Goal: Task Accomplishment & Management: Complete application form

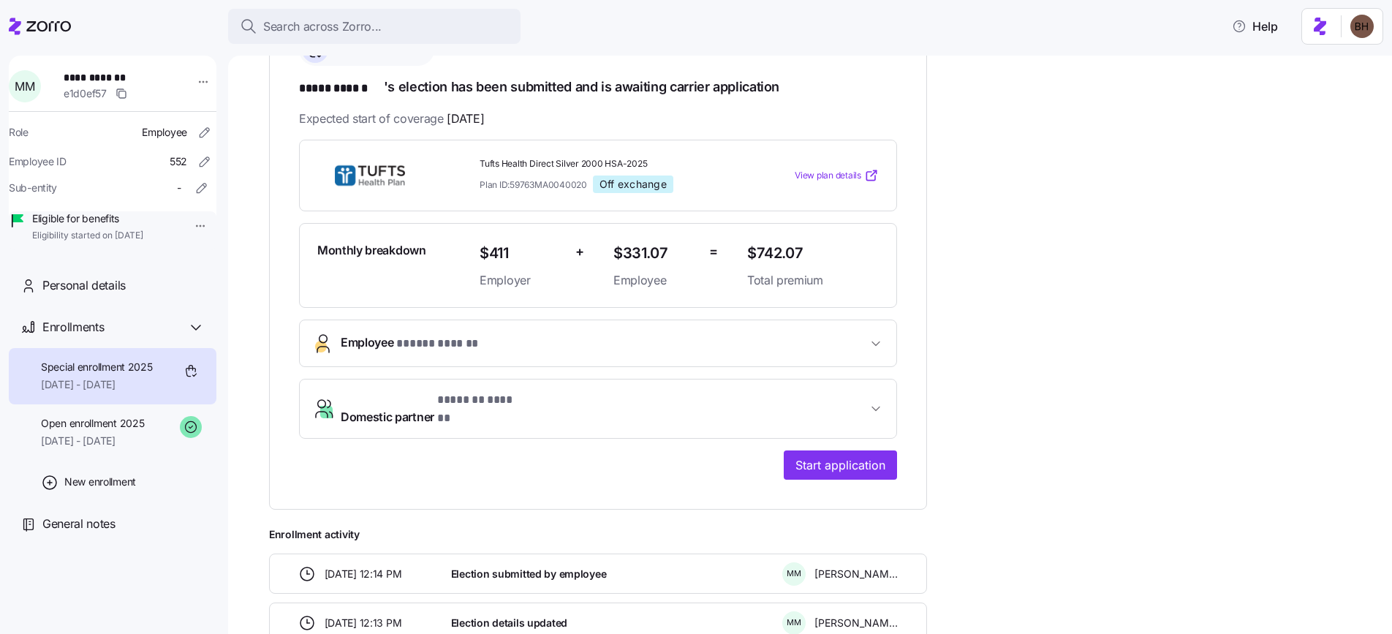
scroll to position [199, 0]
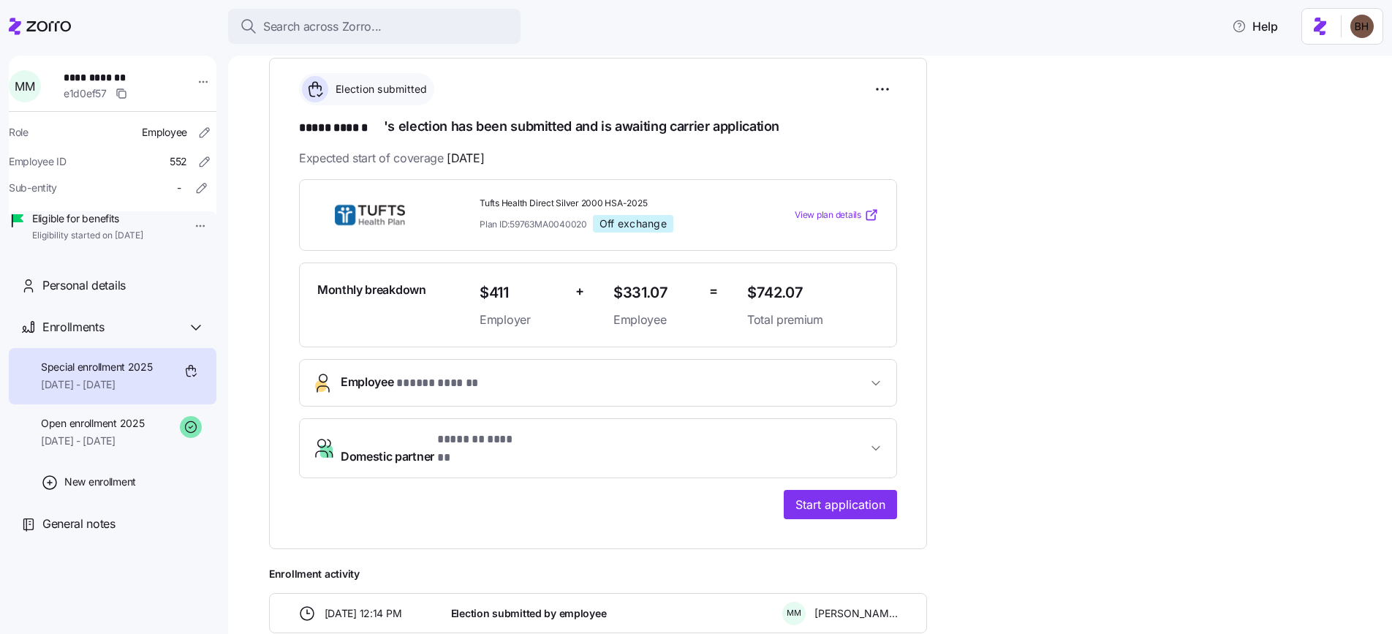
click at [609, 385] on span "Employee * ***** ****** *" at bounding box center [604, 383] width 526 height 20
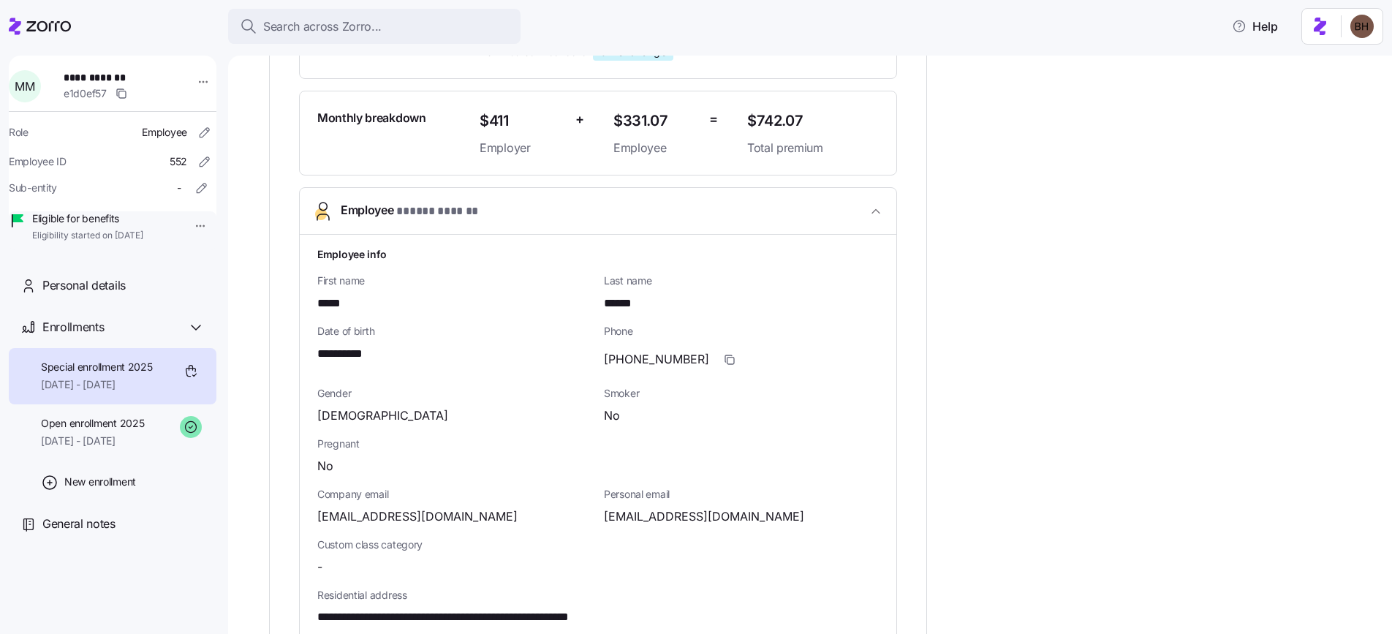
scroll to position [371, 0]
drag, startPoint x: 379, startPoint y: 355, endPoint x: 320, endPoint y: 354, distance: 60.0
click at [320, 354] on div "**********" at bounding box center [454, 353] width 275 height 18
copy span "**********"
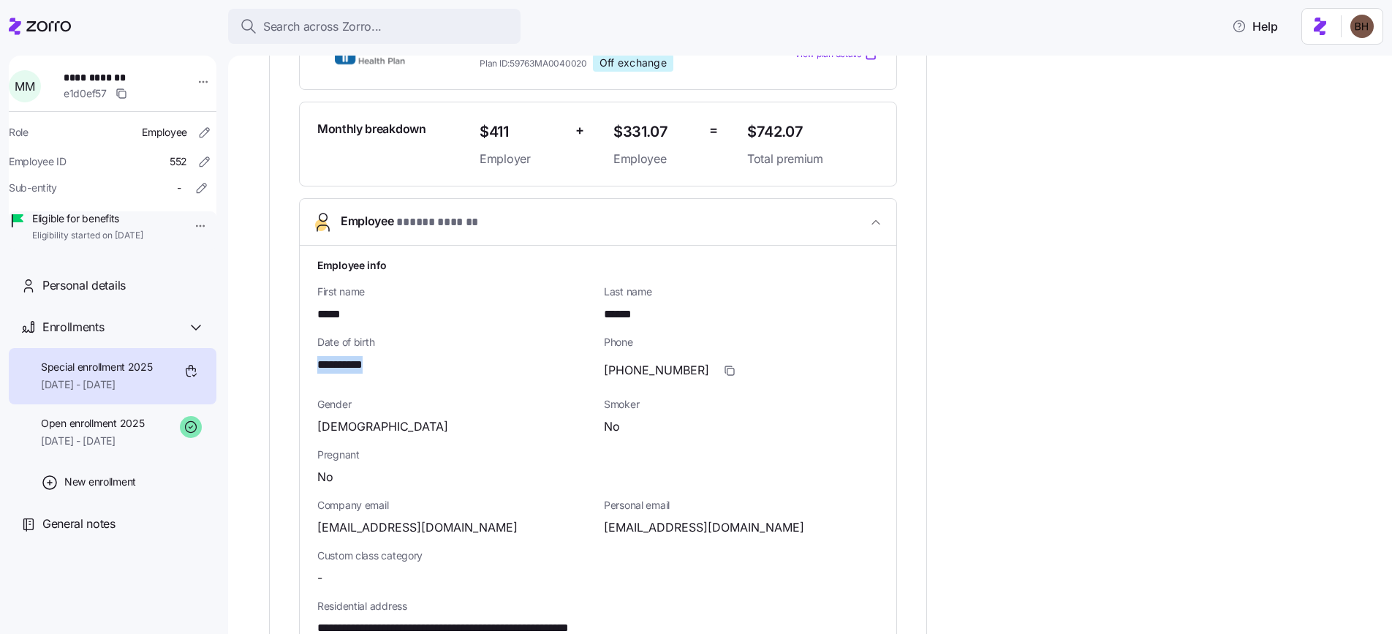
scroll to position [367, 0]
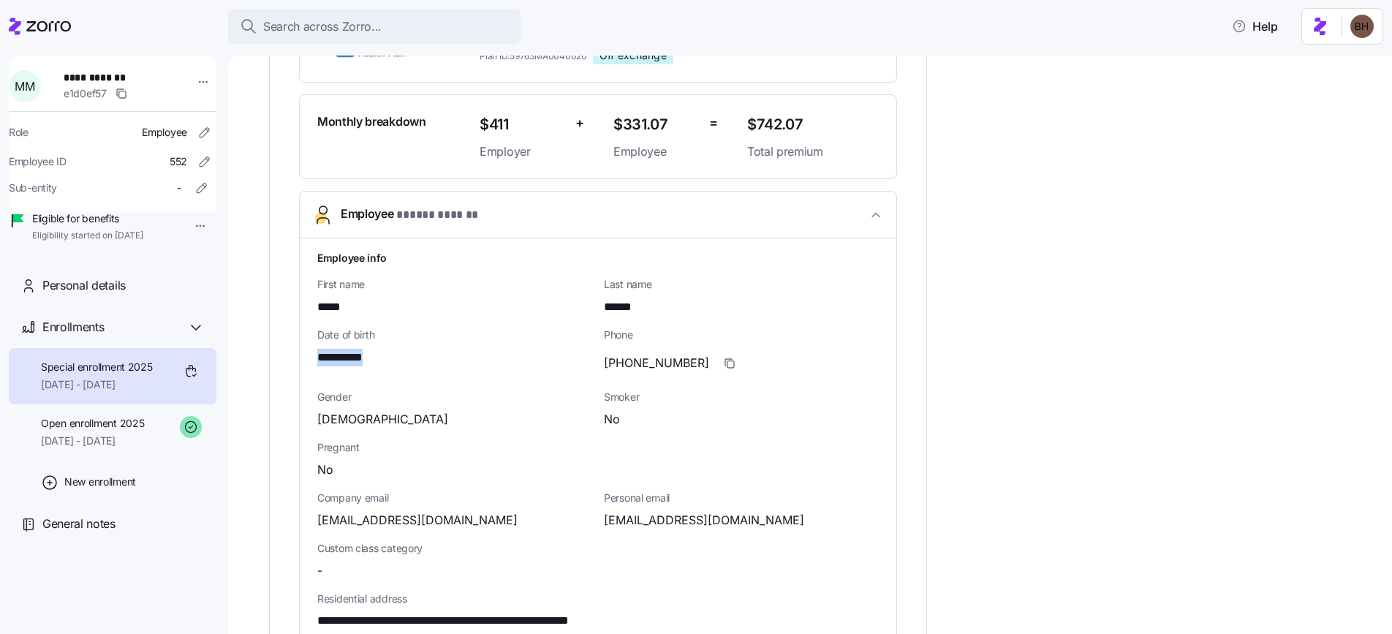
click at [867, 210] on span "button" at bounding box center [876, 215] width 18 height 15
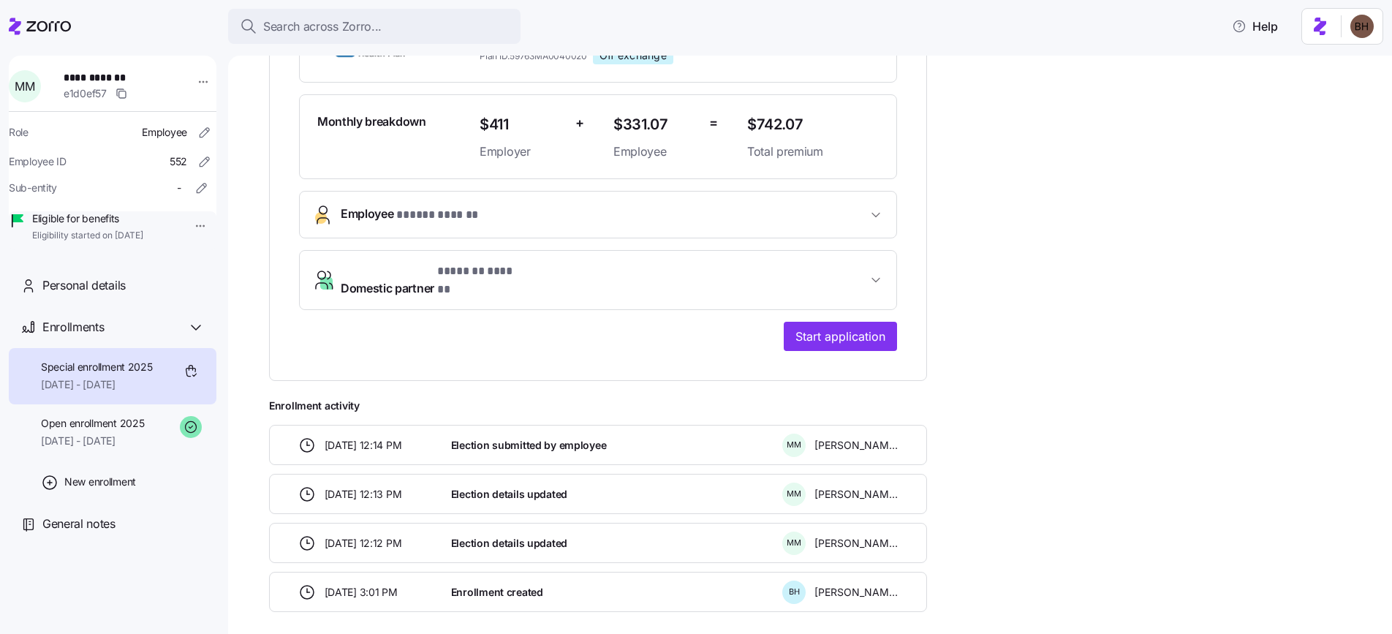
click at [686, 287] on button "Domestic partner * ******* ****** *" at bounding box center [598, 280] width 597 height 58
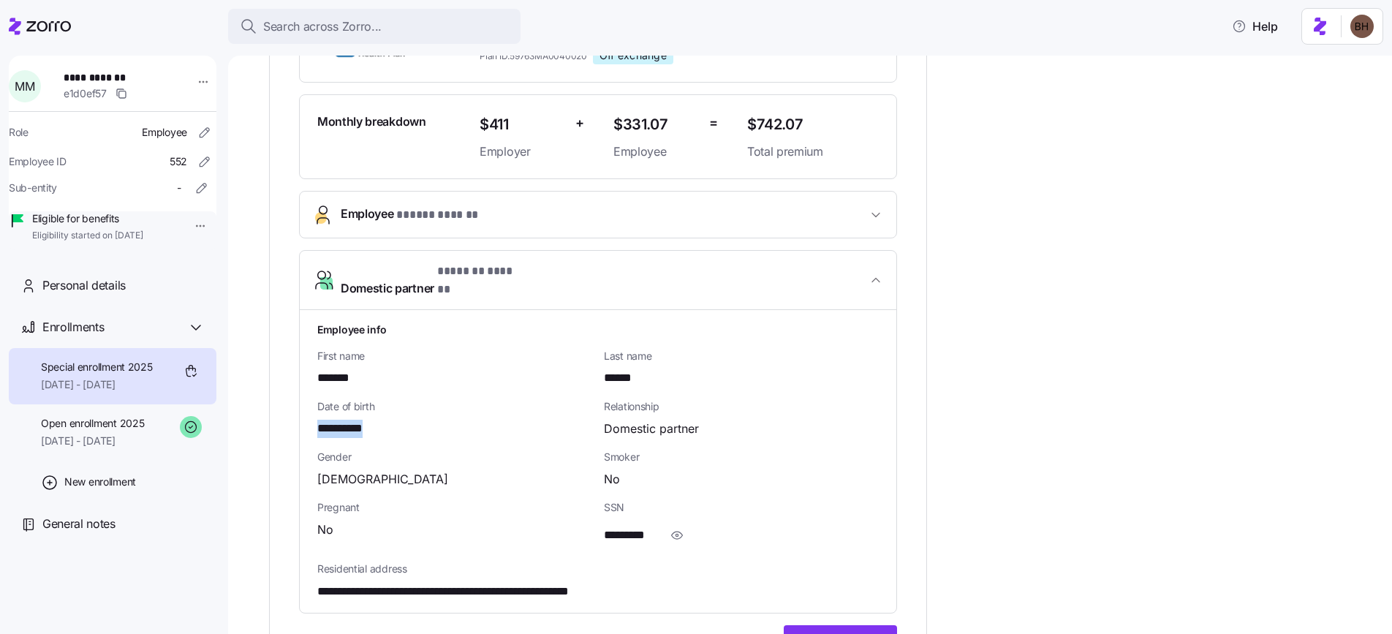
drag, startPoint x: 318, startPoint y: 418, endPoint x: 385, endPoint y: 411, distance: 67.7
click at [385, 420] on div "**********" at bounding box center [454, 429] width 275 height 18
copy span "**********"
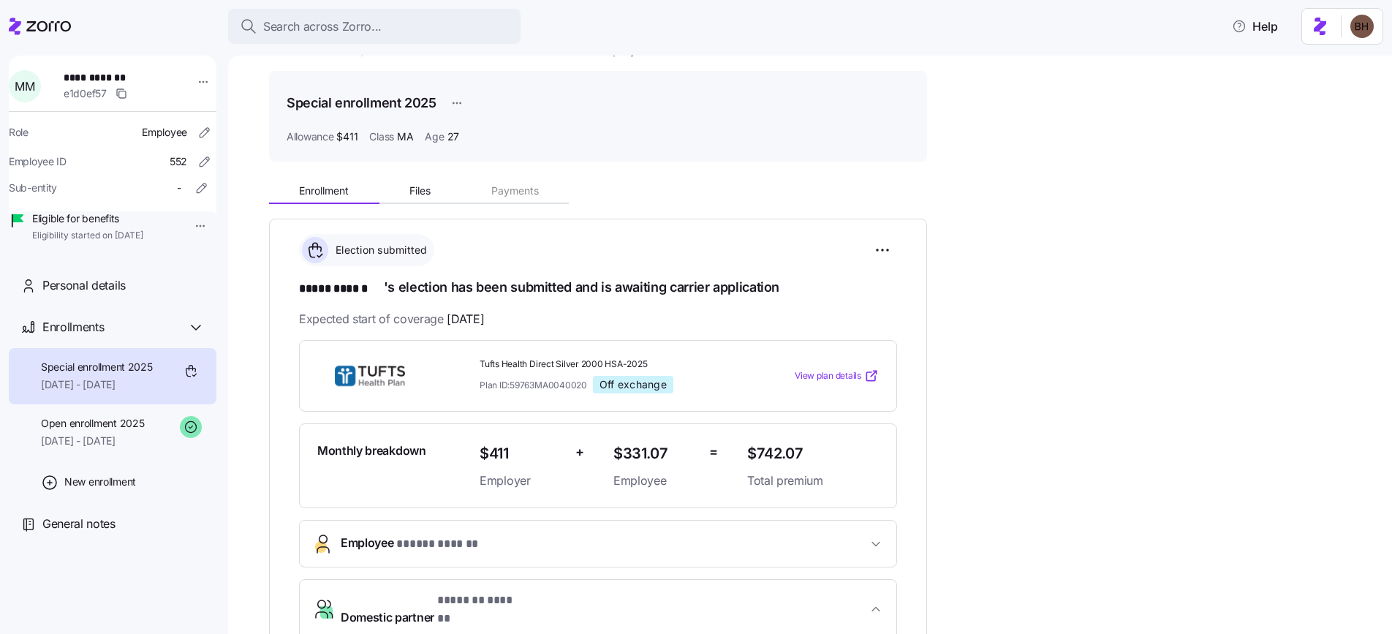
scroll to position [0, 0]
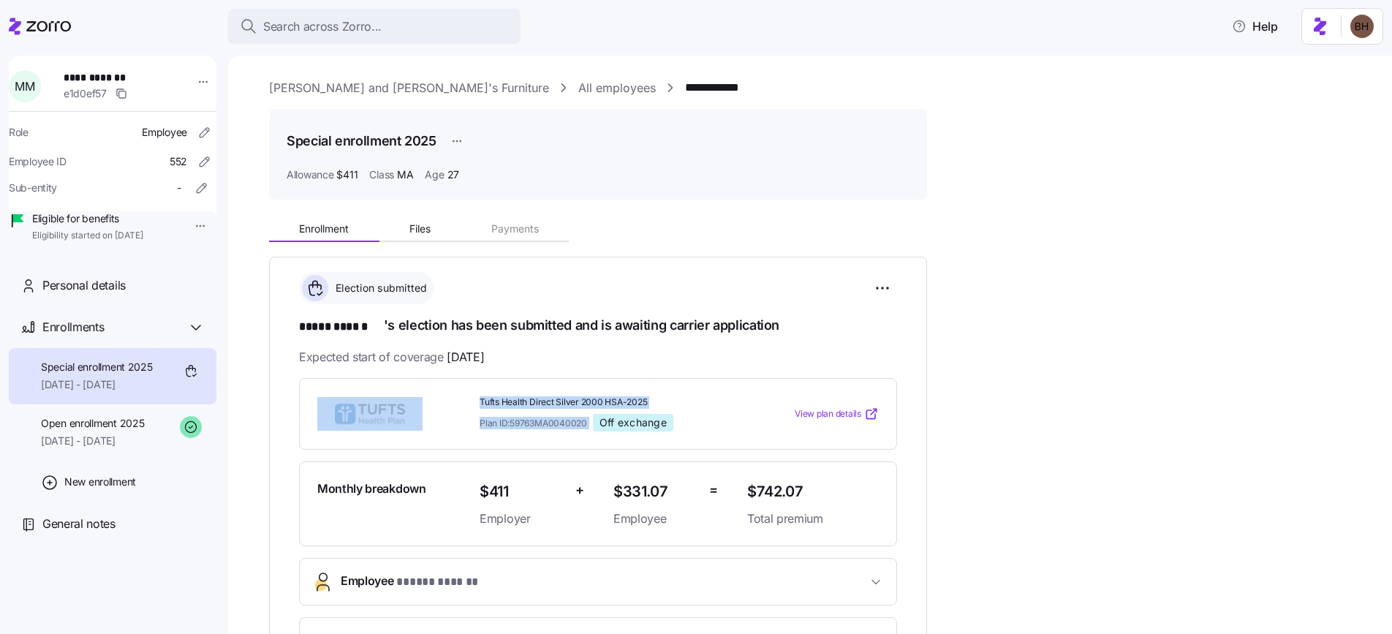
drag, startPoint x: 480, startPoint y: 398, endPoint x: 597, endPoint y: 426, distance: 121.1
click at [597, 426] on div "Tufts Health Direct Silver 2000 HSA-2025 Plan ID: 59763MA0040020 Off exchange V…" at bounding box center [597, 414] width 573 height 48
copy div "Tufts Health Direct Silver 2000 HSA-2025 Plan ID: 59763MA0040020"
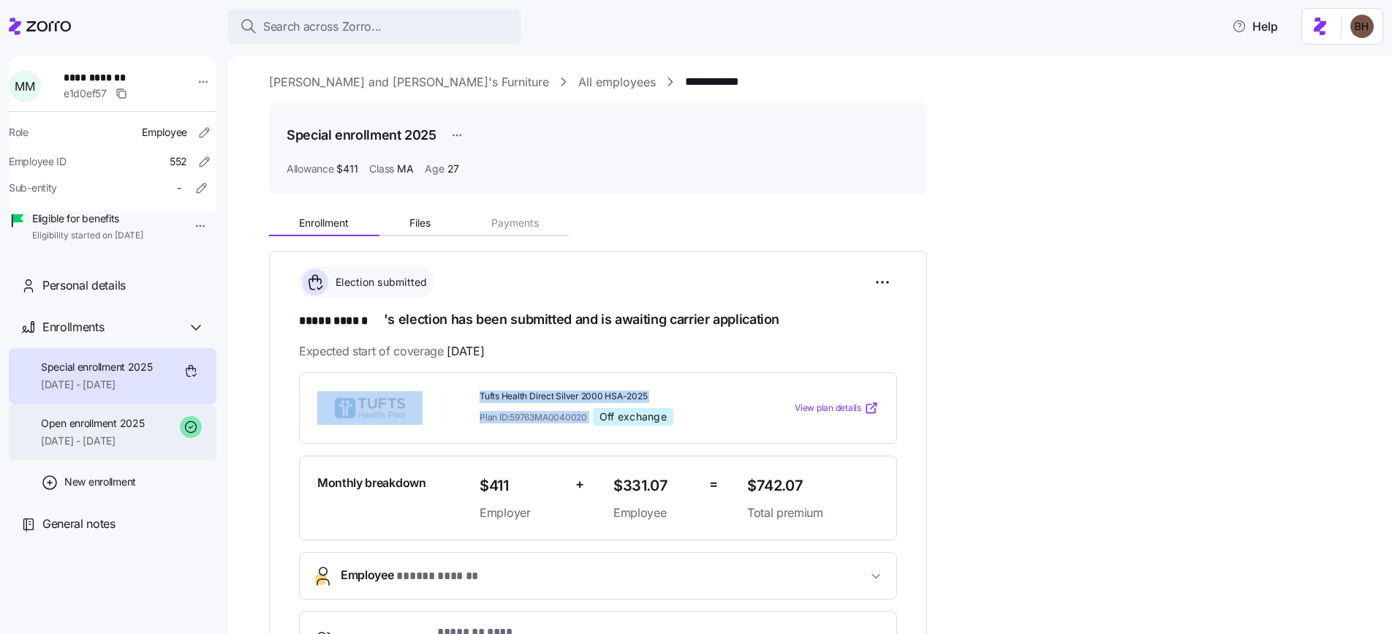
scroll to position [20, 0]
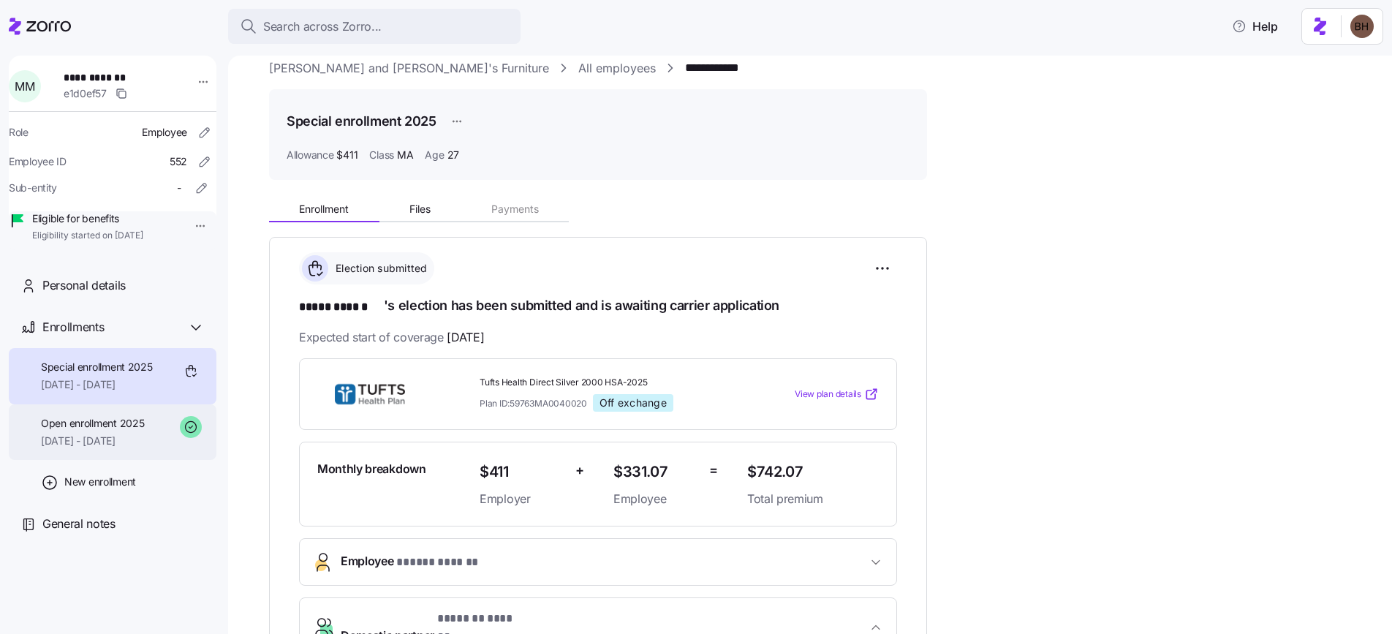
click at [118, 448] on span "08/01/2025 - 12/31/2025" at bounding box center [92, 441] width 103 height 15
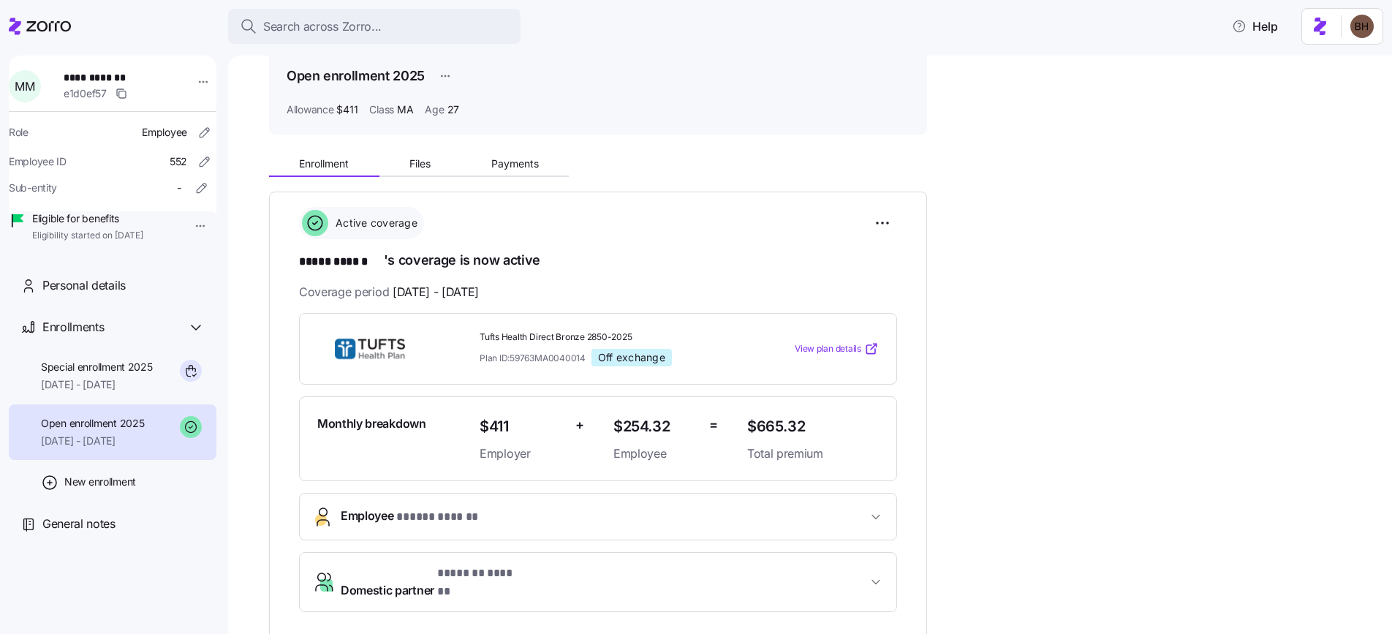
scroll to position [97, 0]
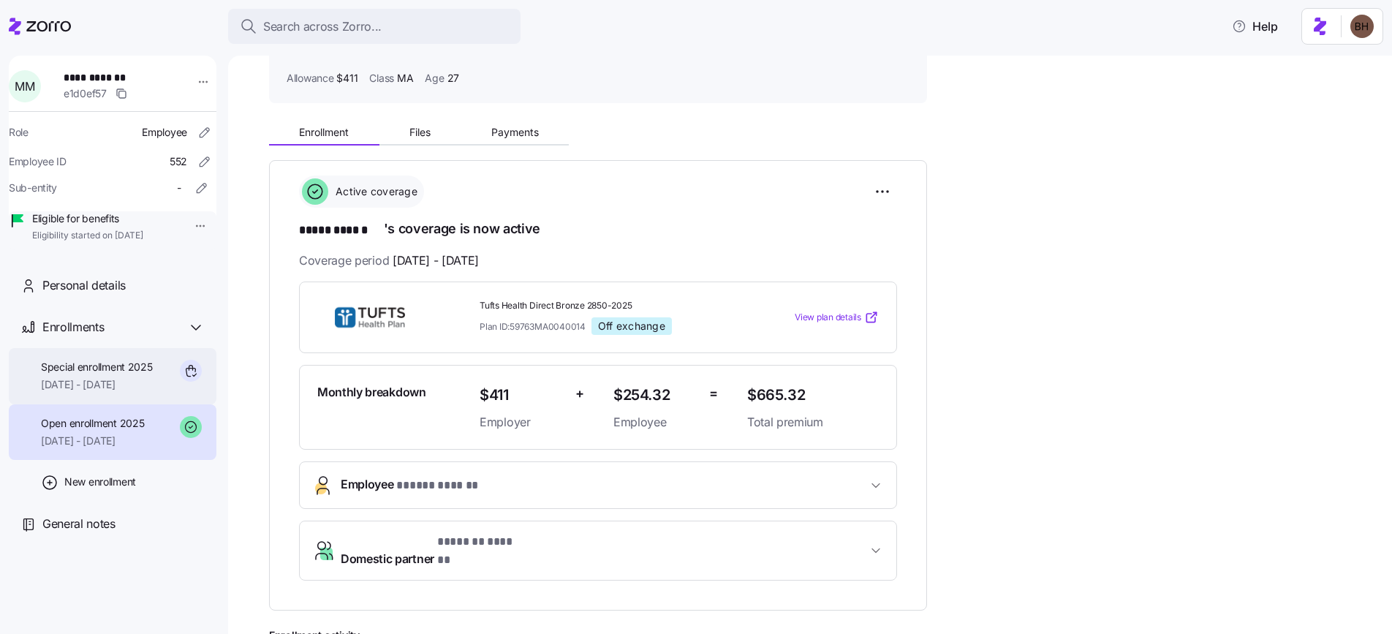
click at [105, 392] on span "[DATE] - [DATE]" at bounding box center [97, 384] width 112 height 15
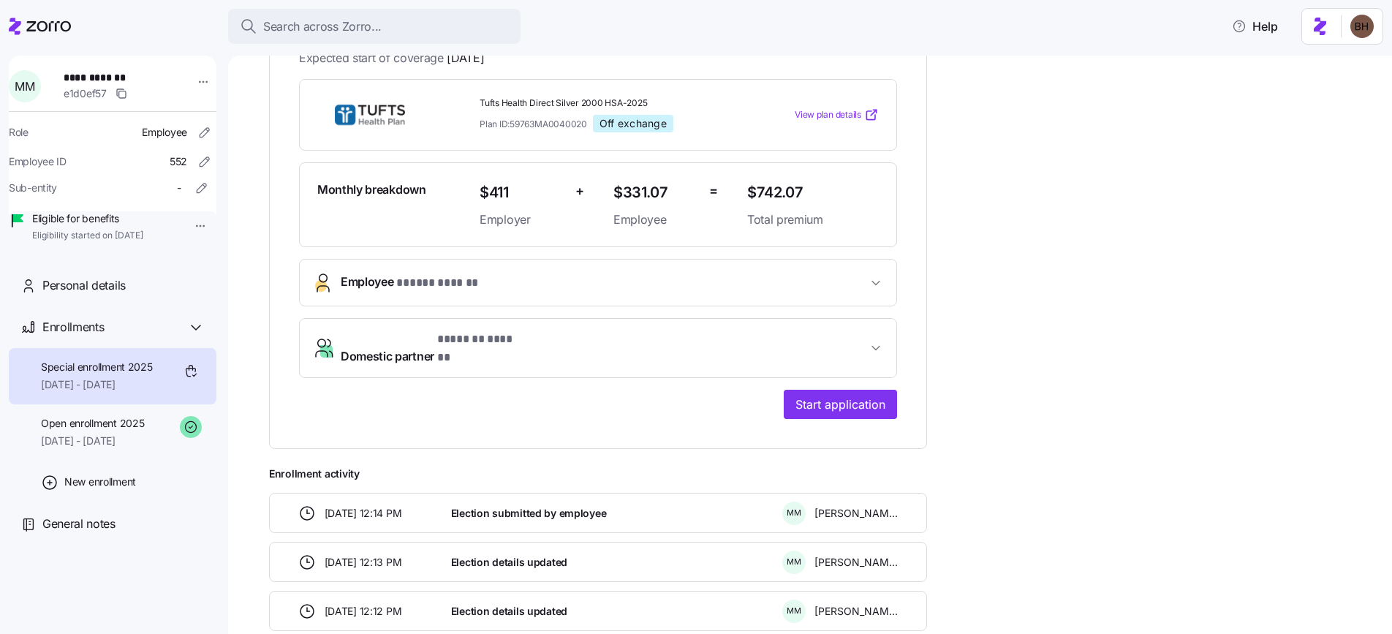
scroll to position [282, 0]
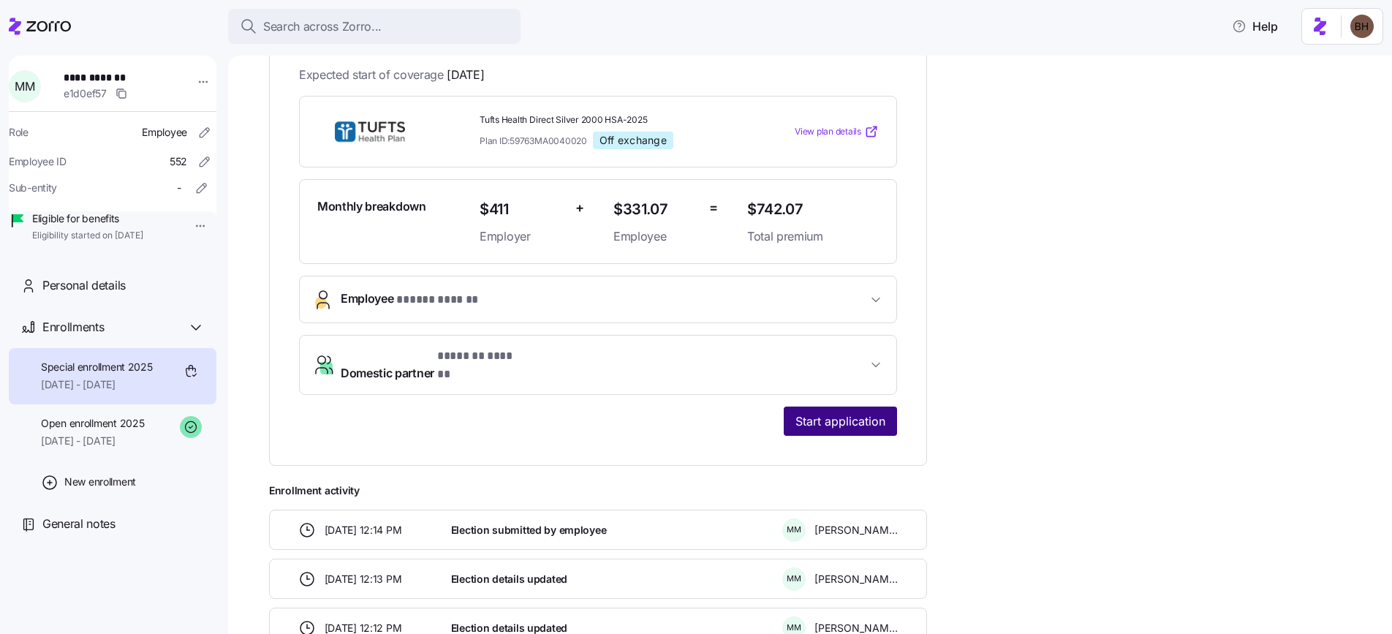
click at [826, 412] on span "Start application" at bounding box center [841, 421] width 90 height 18
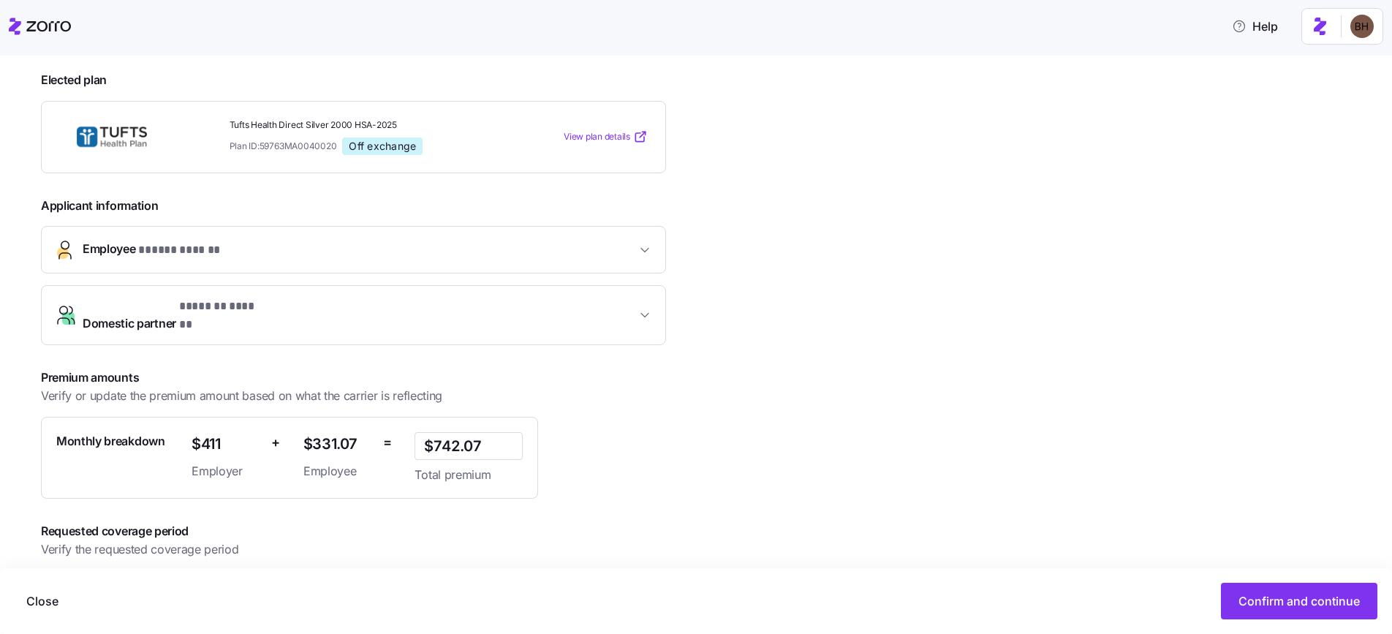
scroll to position [247, 0]
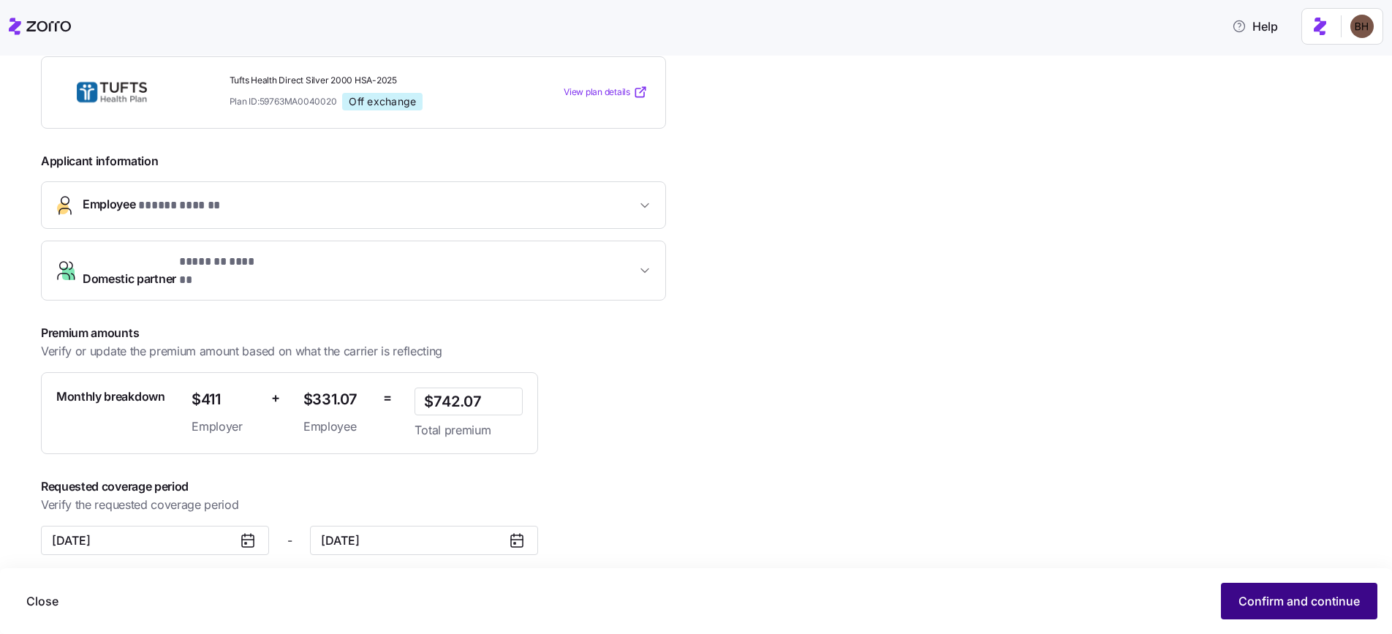
click at [1231, 600] on button "Confirm and continue" at bounding box center [1299, 601] width 156 height 37
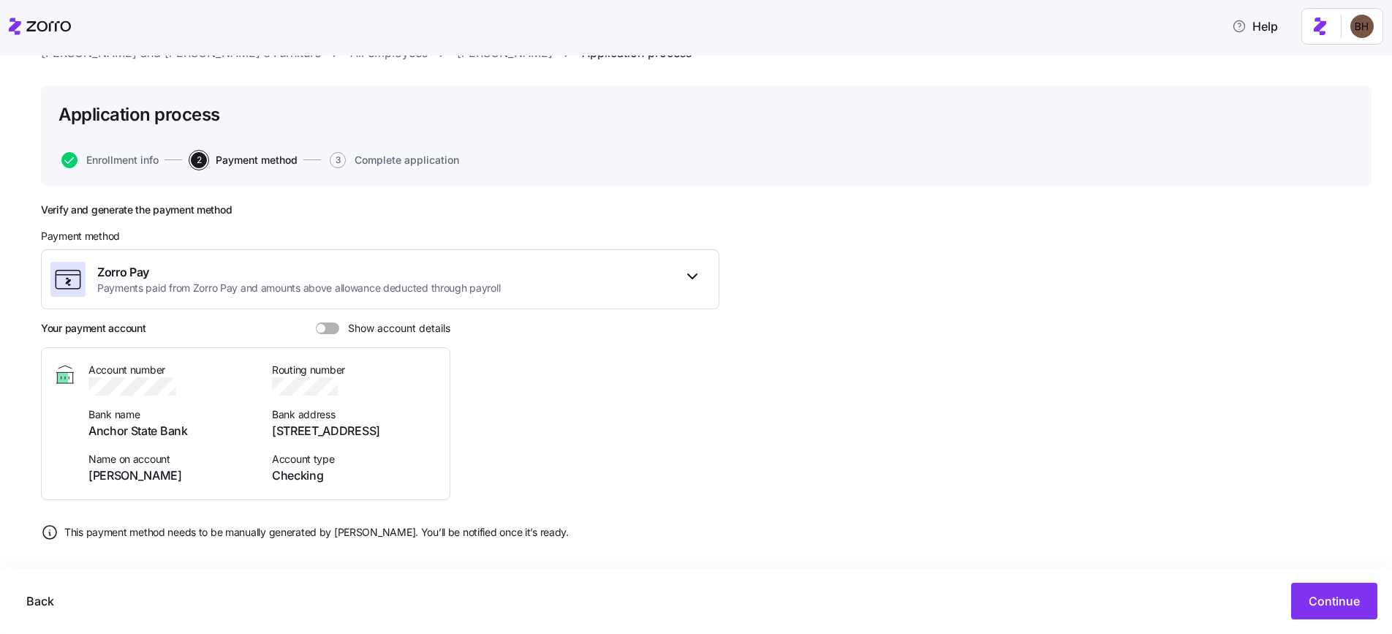
scroll to position [68, 0]
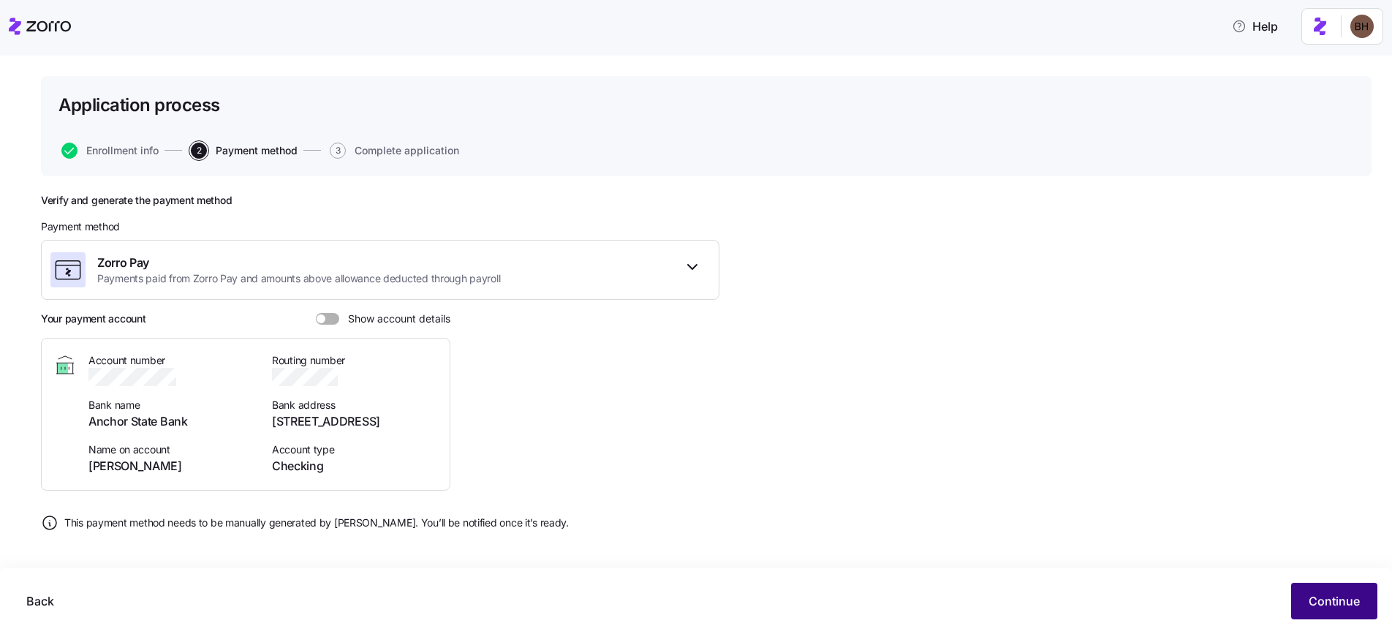
click at [1307, 592] on button "Continue" at bounding box center [1334, 601] width 86 height 37
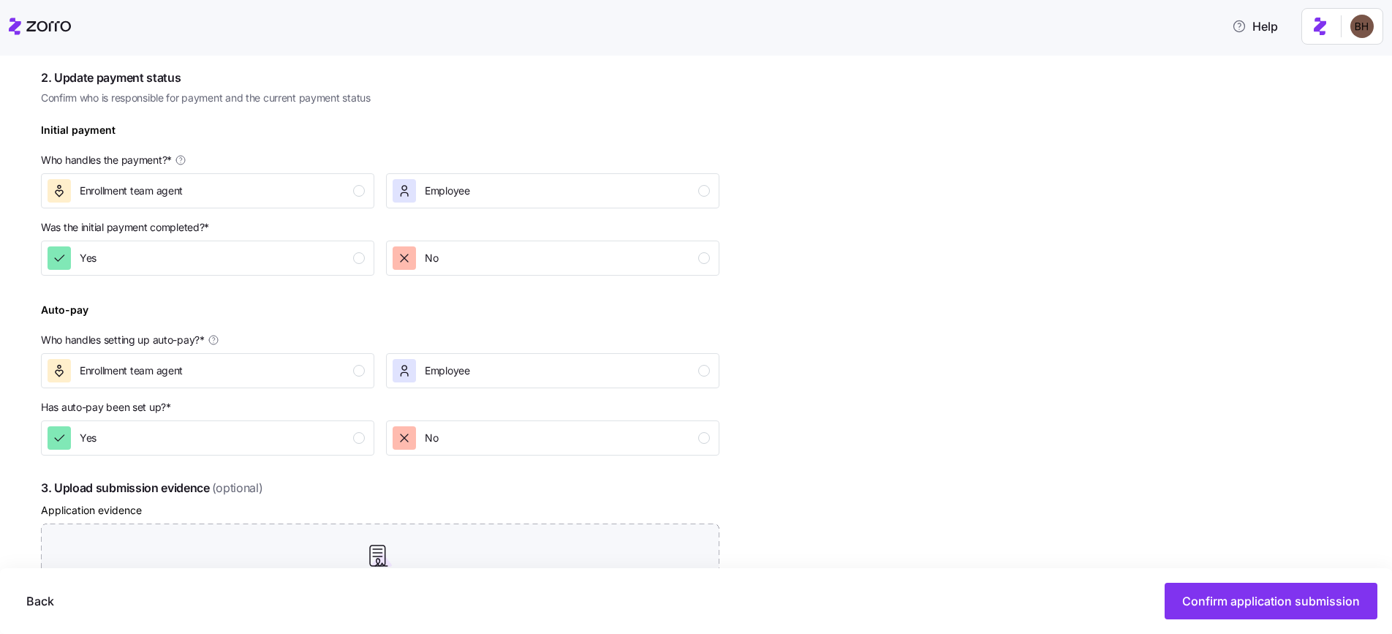
scroll to position [420, 0]
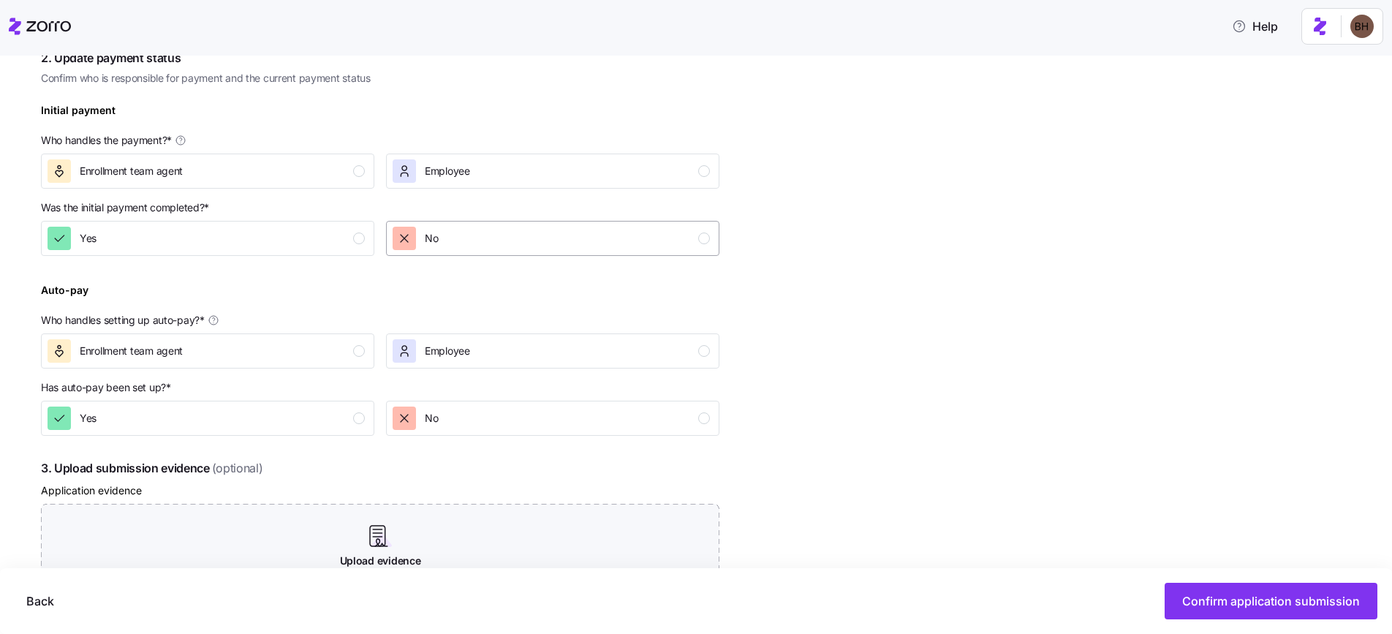
click at [445, 233] on div "No" at bounding box center [551, 238] width 317 height 23
click at [350, 167] on div "Enrollment team agent" at bounding box center [206, 170] width 317 height 23
click at [339, 350] on div "Enrollment team agent" at bounding box center [206, 350] width 317 height 23
click at [312, 412] on div "Yes" at bounding box center [206, 418] width 317 height 23
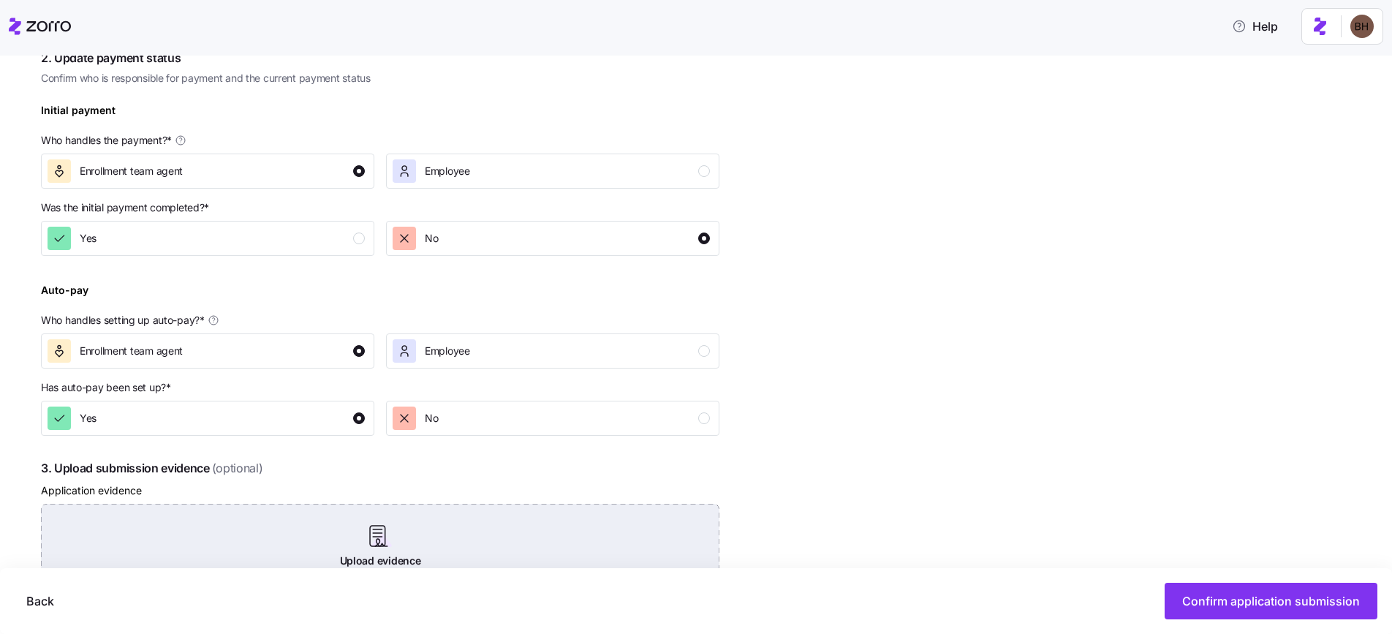
click at [377, 534] on div "Upload evidence Upload screenshots, email confirmations, or any other applicati…" at bounding box center [380, 555] width 679 height 102
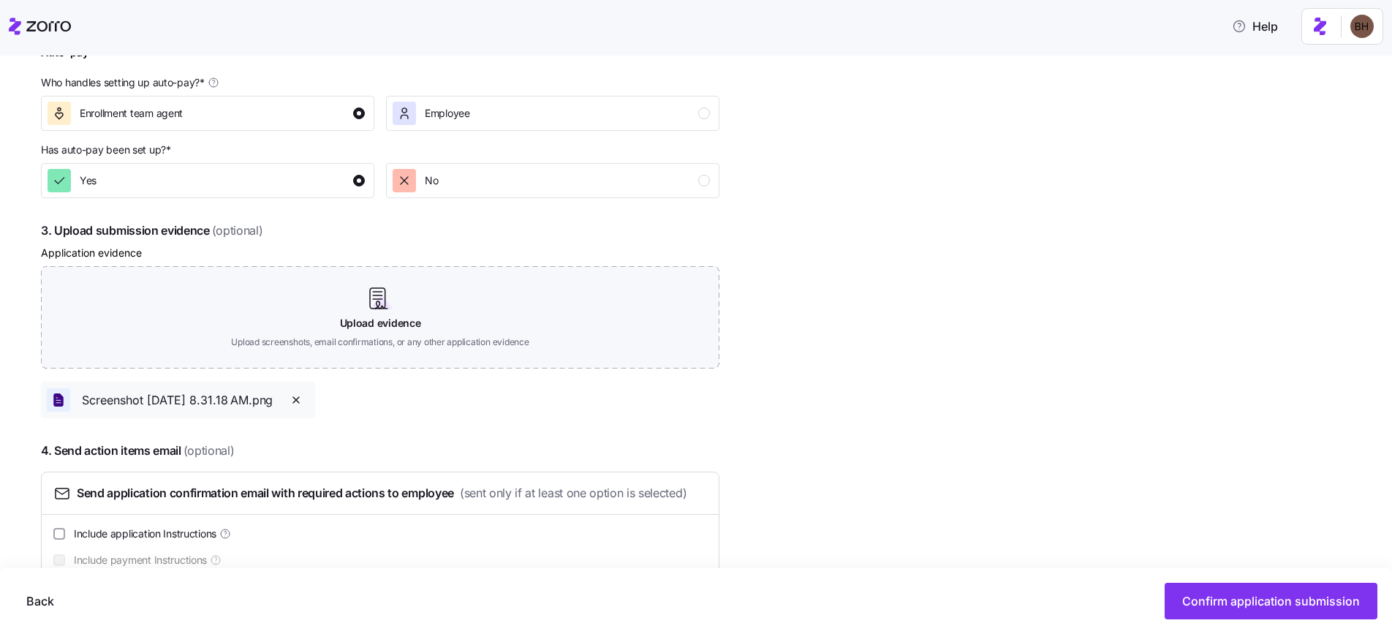
scroll to position [697, 0]
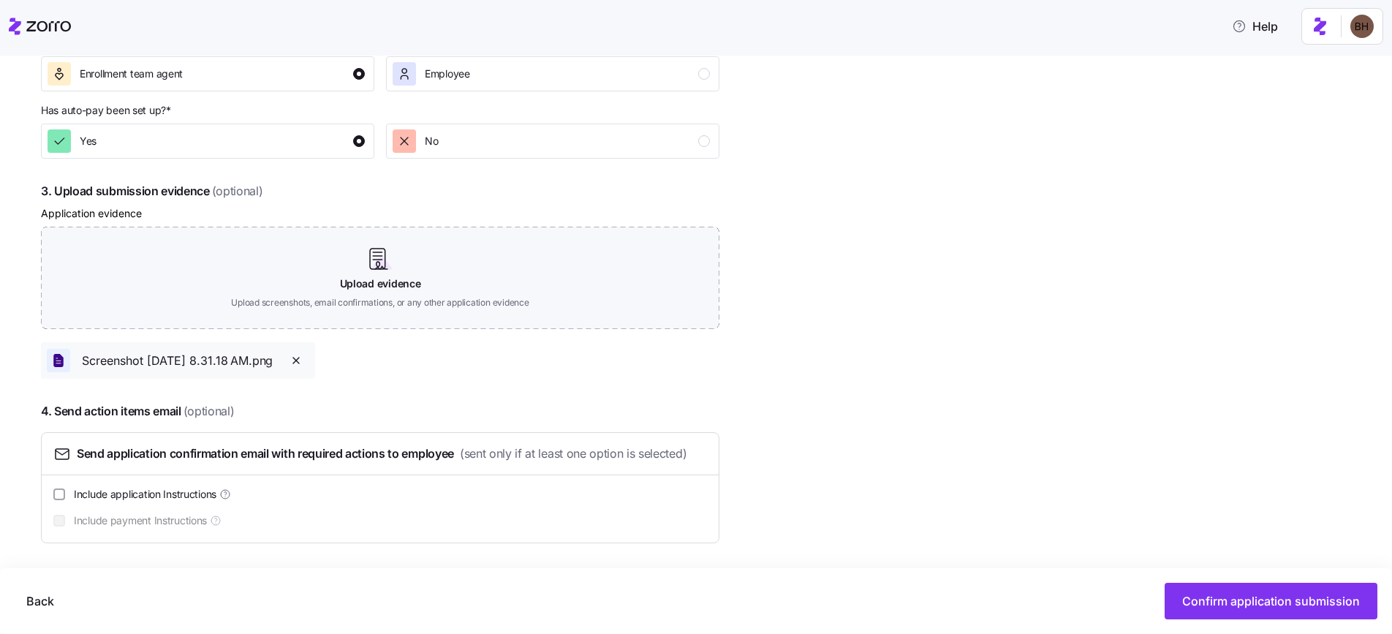
click at [302, 360] on icon "button" at bounding box center [296, 361] width 12 height 12
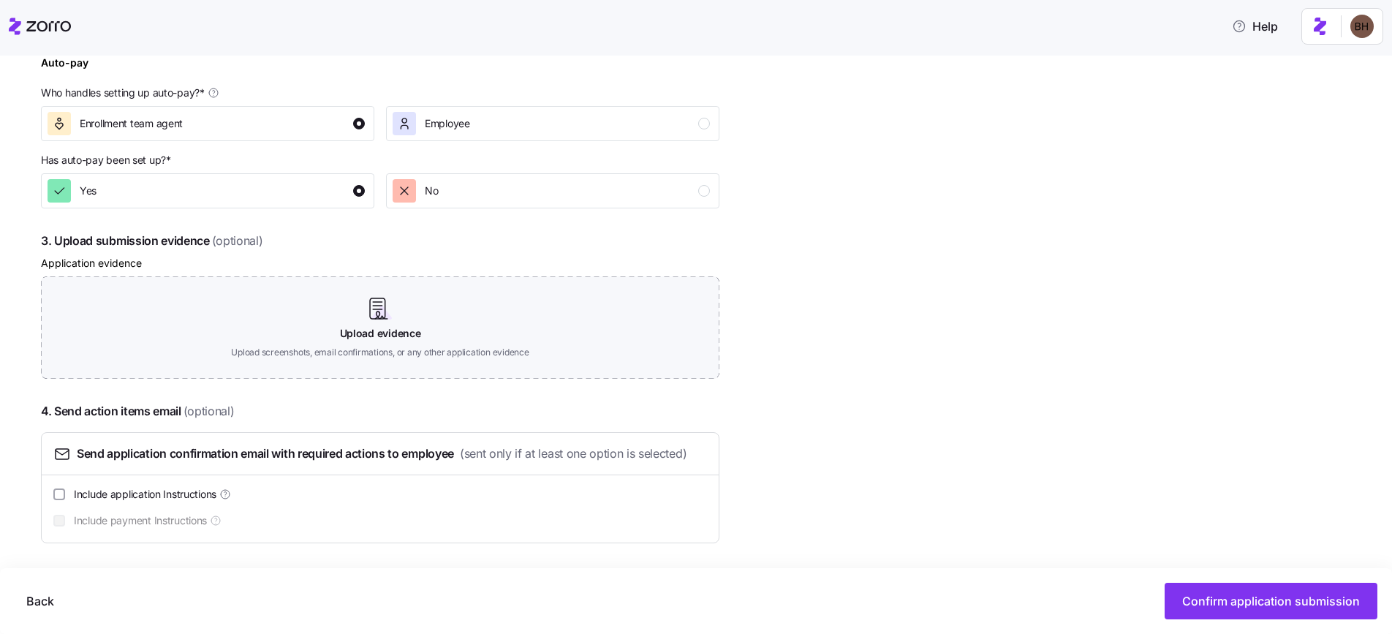
scroll to position [647, 0]
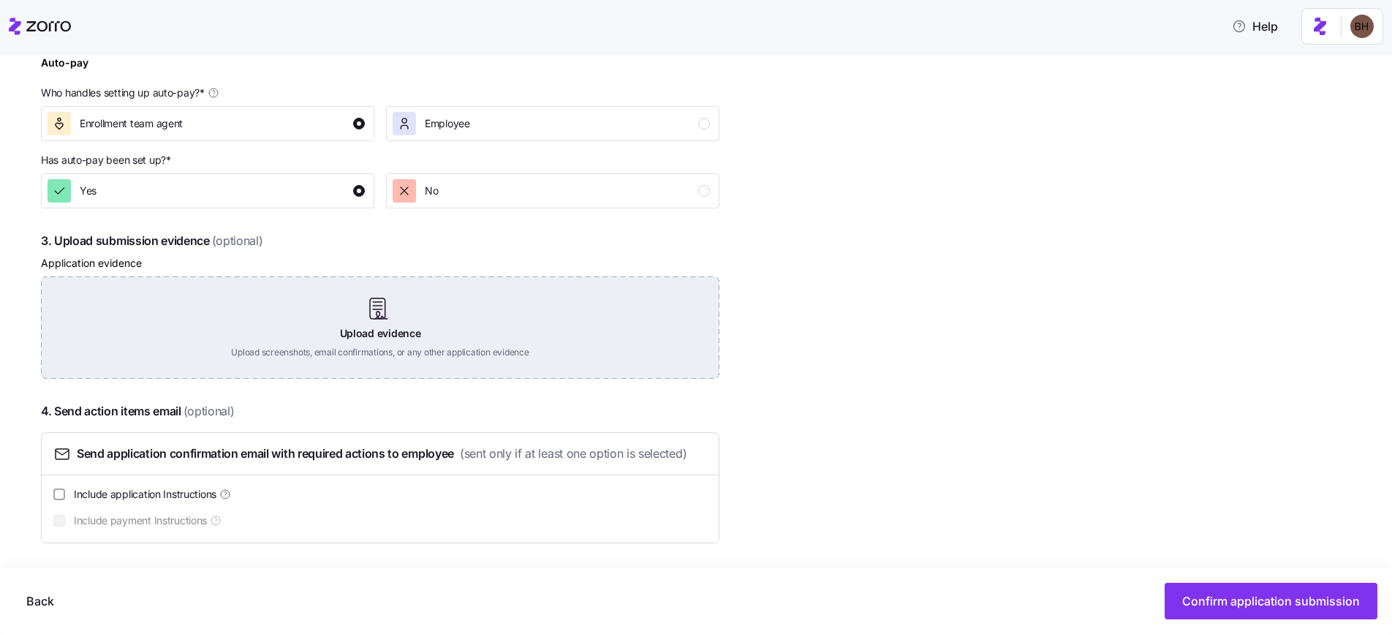
click at [398, 333] on div "Upload evidence Upload screenshots, email confirmations, or any other applicati…" at bounding box center [380, 327] width 679 height 102
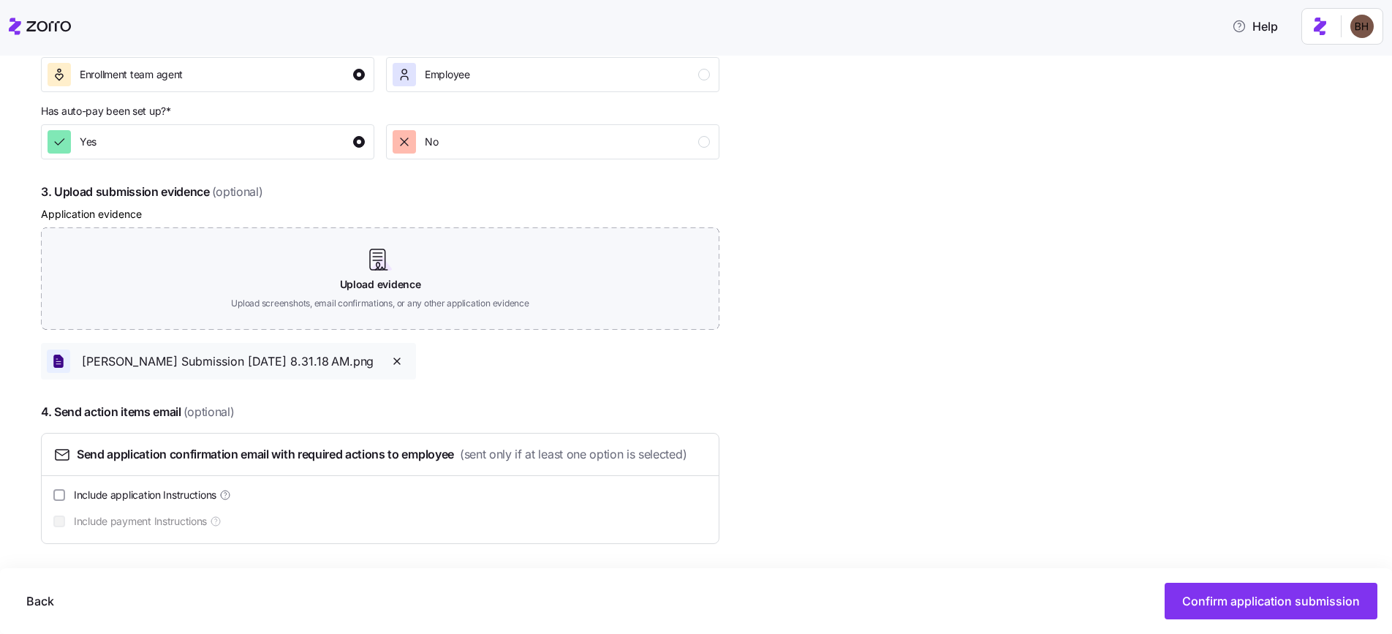
scroll to position [697, 0]
click at [1259, 603] on span "Confirm application submission" at bounding box center [1271, 601] width 178 height 18
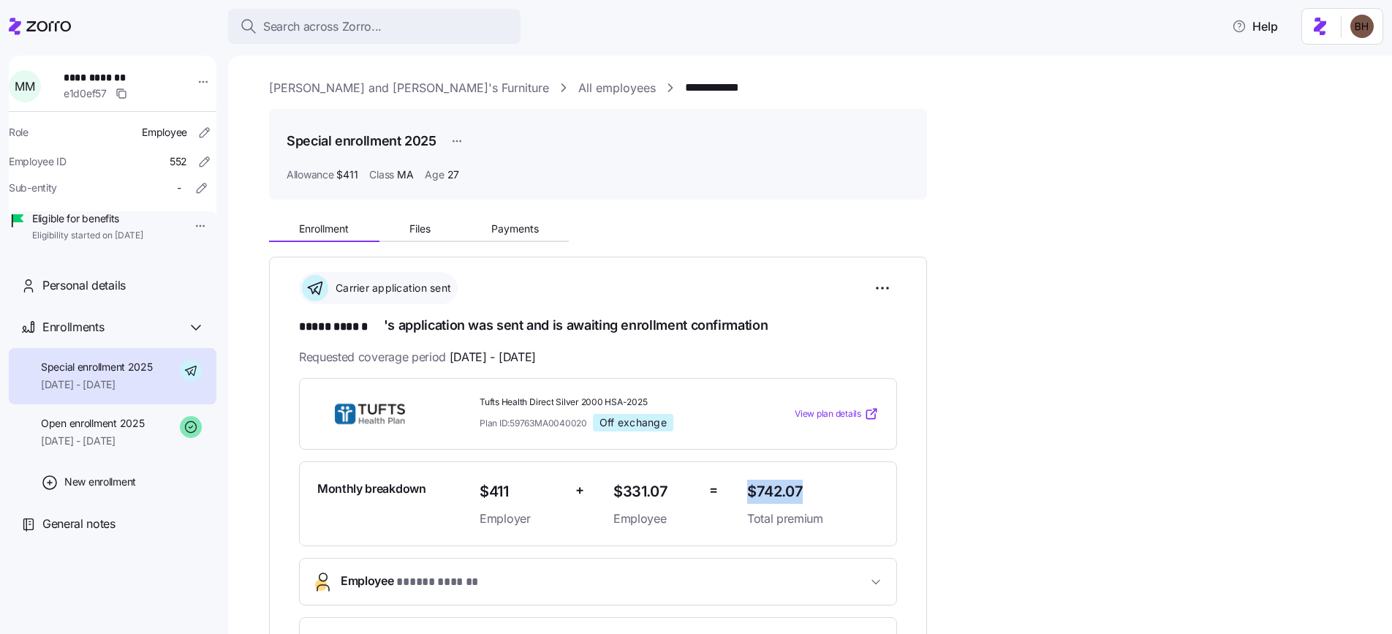
drag, startPoint x: 807, startPoint y: 484, endPoint x: 752, endPoint y: 495, distance: 55.9
click at [752, 495] on span "$742.07" at bounding box center [813, 492] width 132 height 24
copy span "$742.07"
click at [369, 29] on span "Search across Zorro..." at bounding box center [322, 27] width 118 height 18
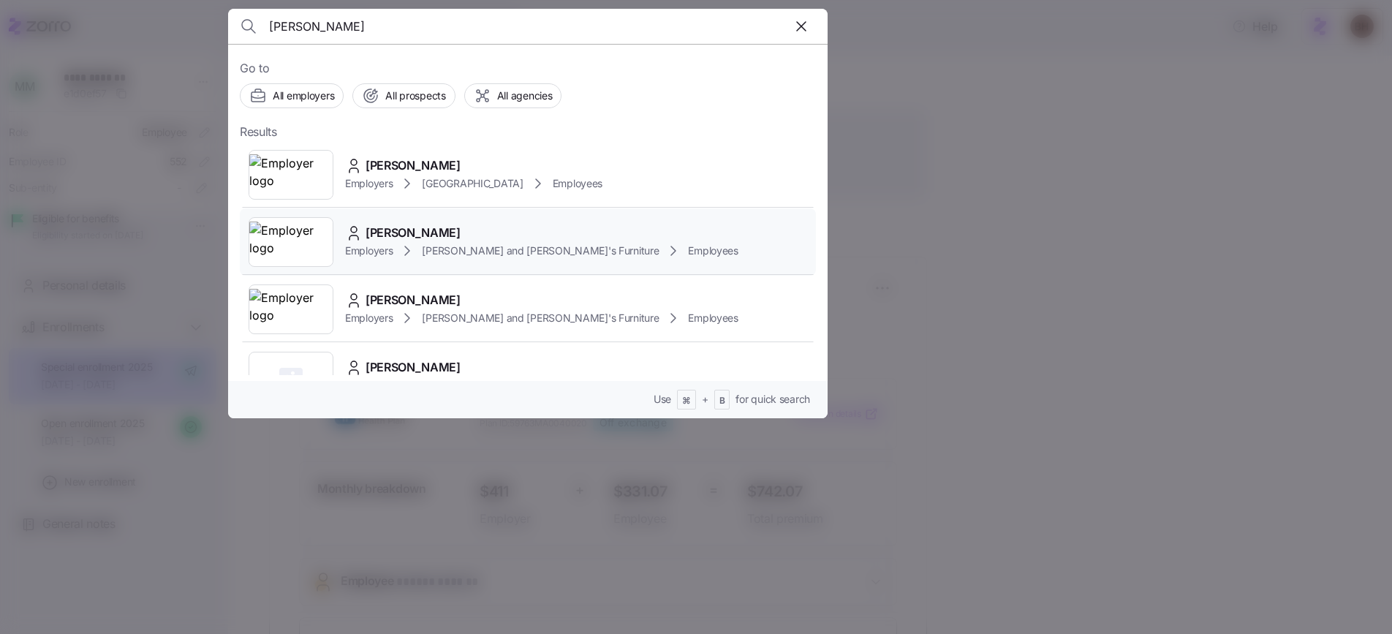
type input "barton"
click at [453, 234] on span "BENJAMIN BARTON" at bounding box center [413, 233] width 95 height 18
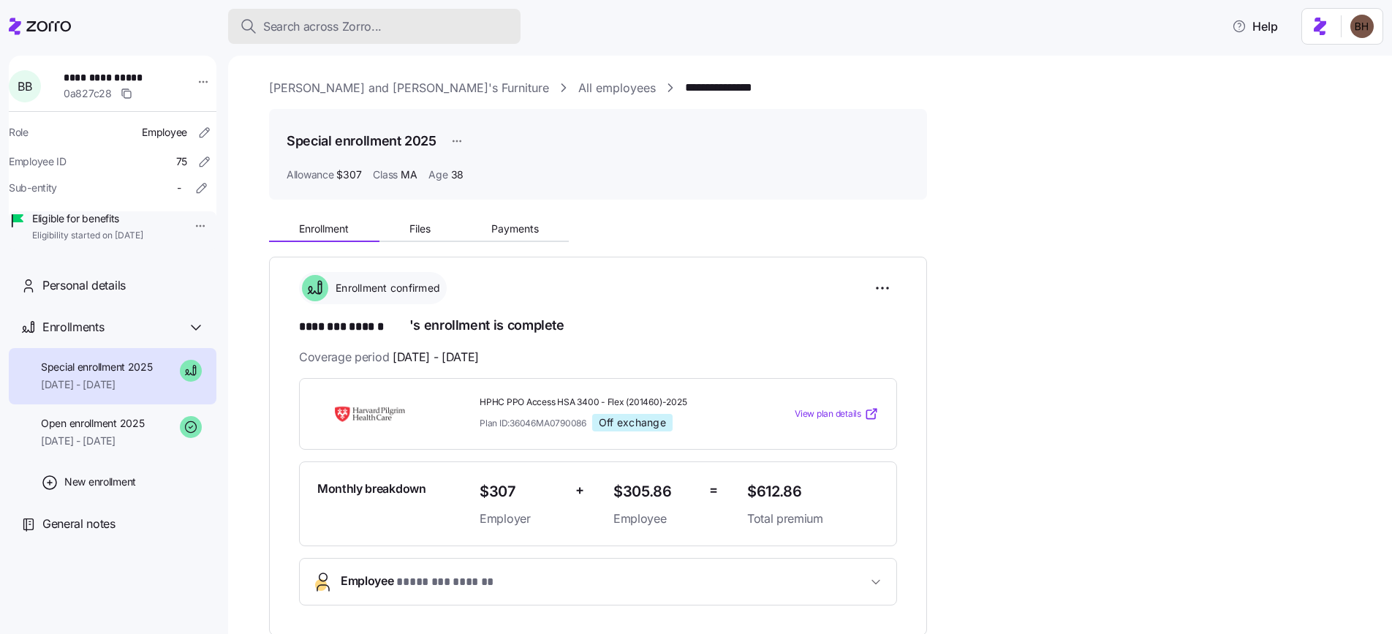
click at [387, 19] on div "Search across Zorro..." at bounding box center [374, 27] width 269 height 18
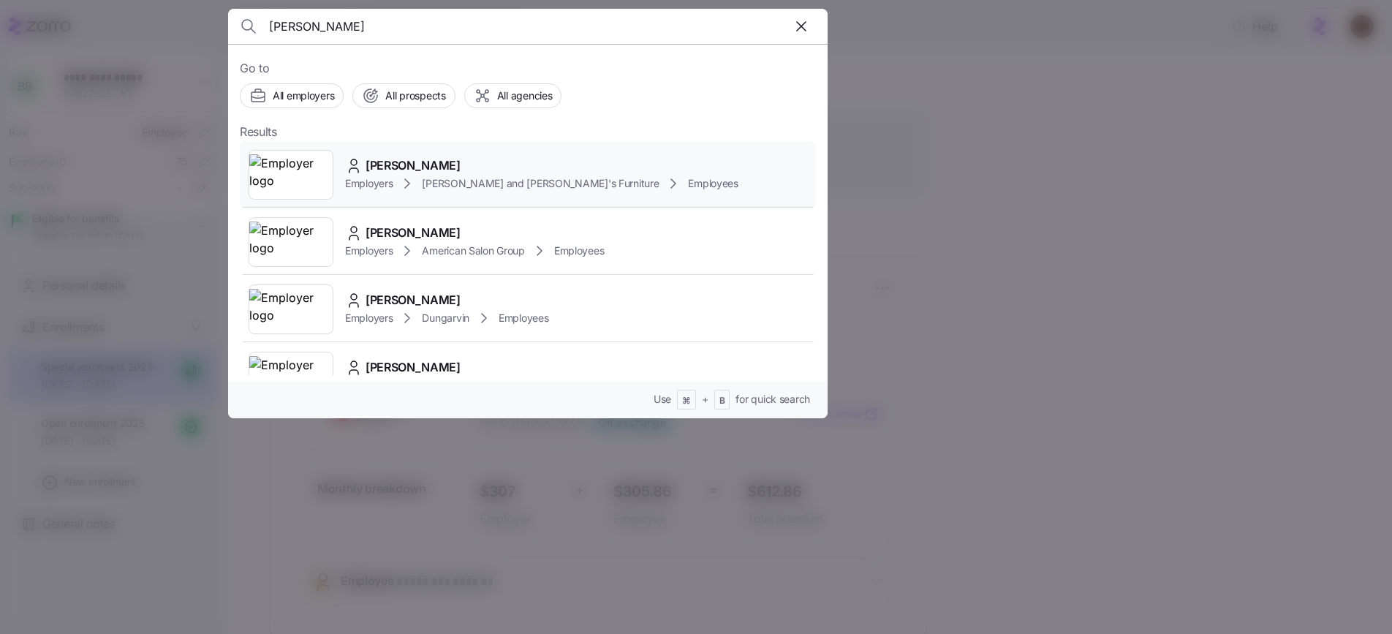
type input "martin"
click at [377, 167] on span "MACIE MARTIN" at bounding box center [413, 165] width 95 height 18
